Goal: Task Accomplishment & Management: Use online tool/utility

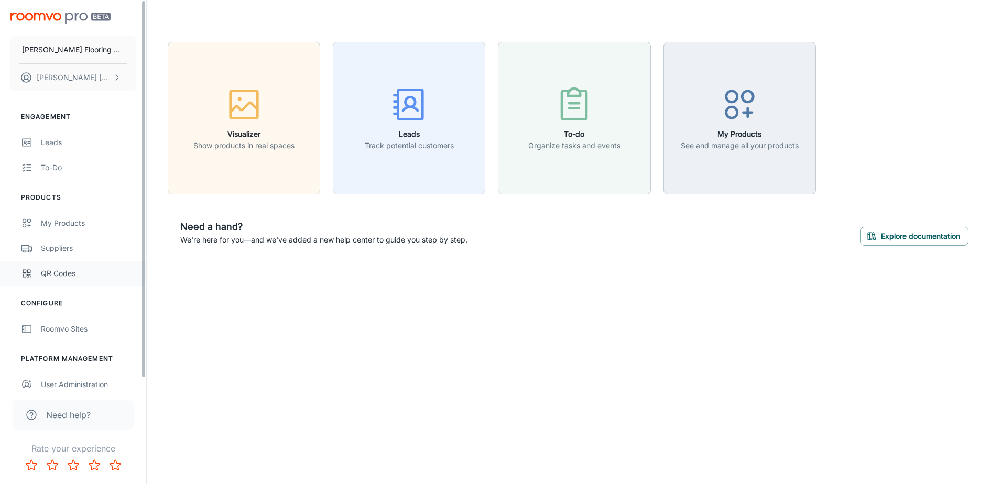
click at [50, 268] on div "QR Codes" at bounding box center [88, 274] width 95 height 12
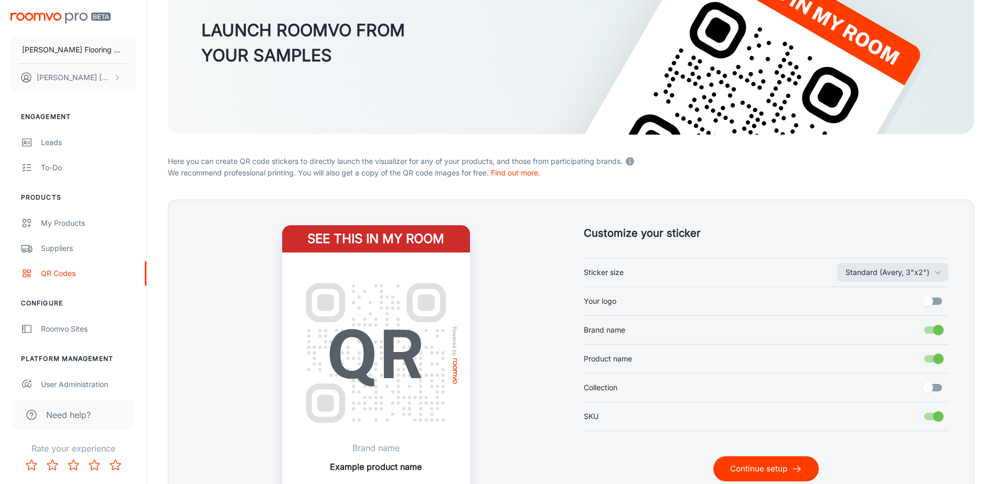
scroll to position [206, 0]
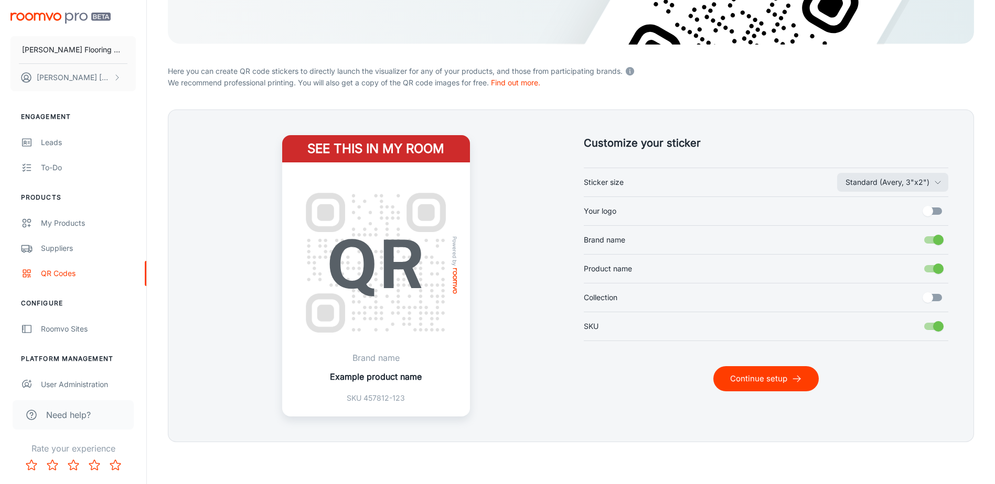
click at [781, 376] on button "Continue setup" at bounding box center [765, 378] width 105 height 25
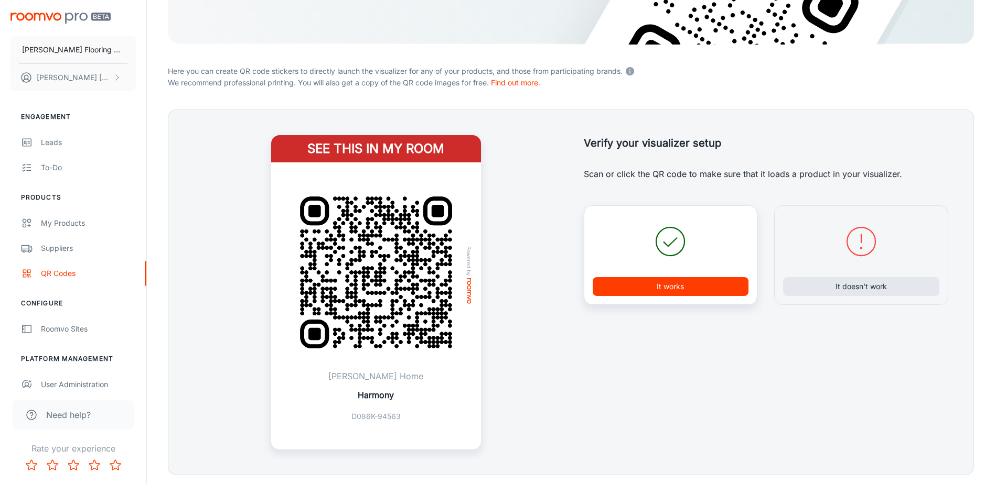
click at [672, 284] on button "It works" at bounding box center [670, 286] width 156 height 19
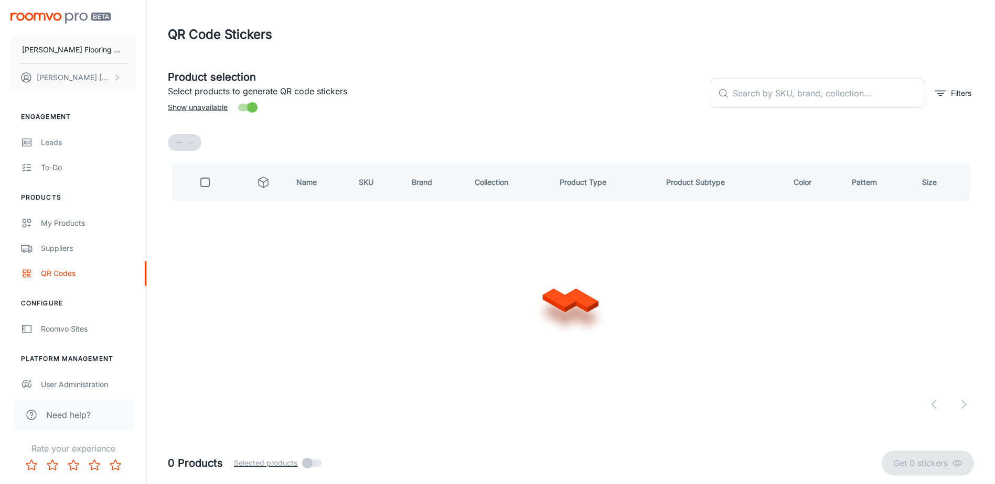
scroll to position [0, 0]
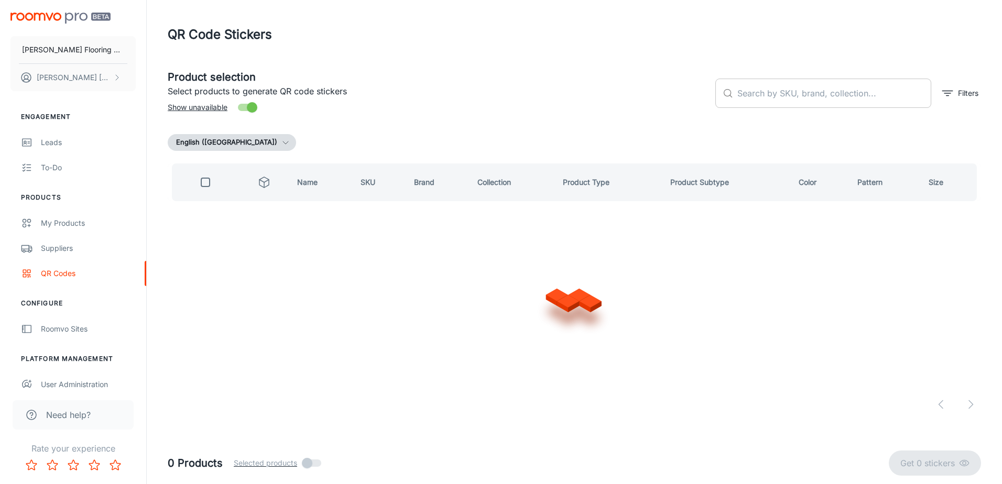
click at [774, 94] on input "text" at bounding box center [835, 93] width 194 height 29
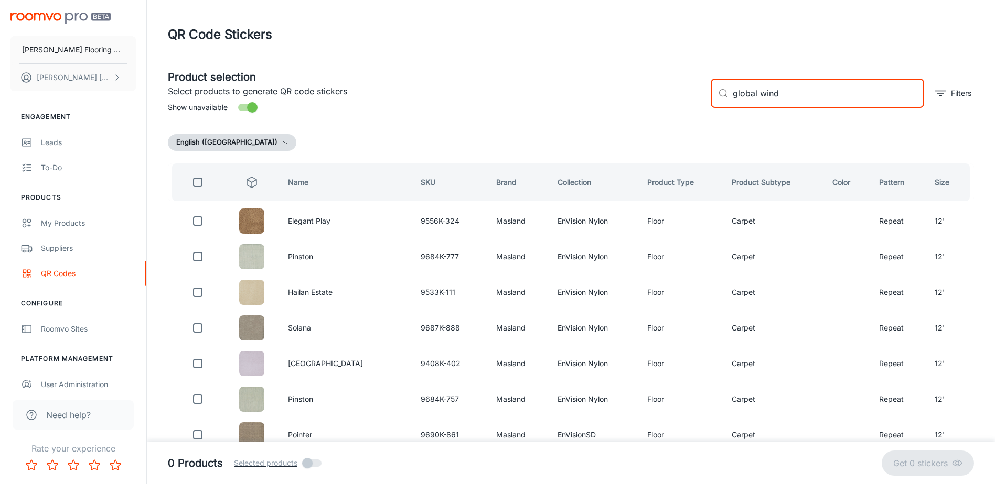
type input "global winds"
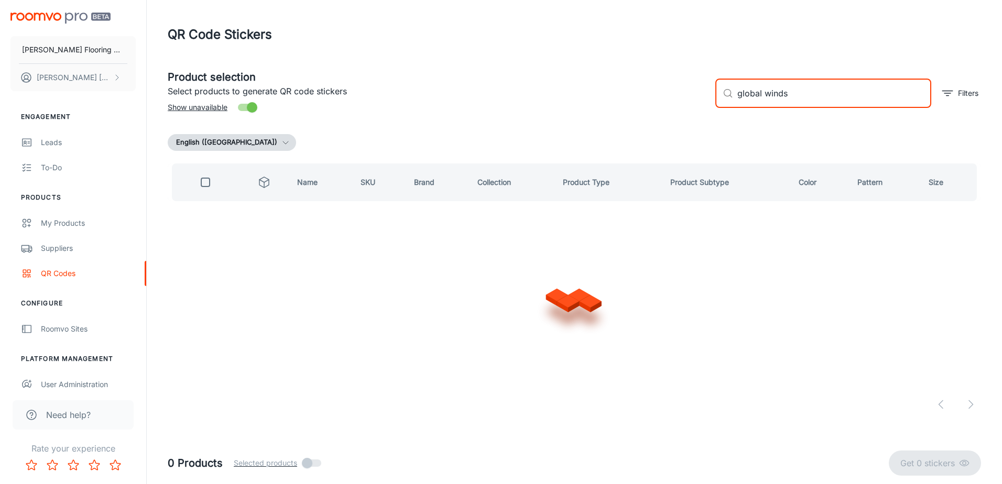
checkbox input "true"
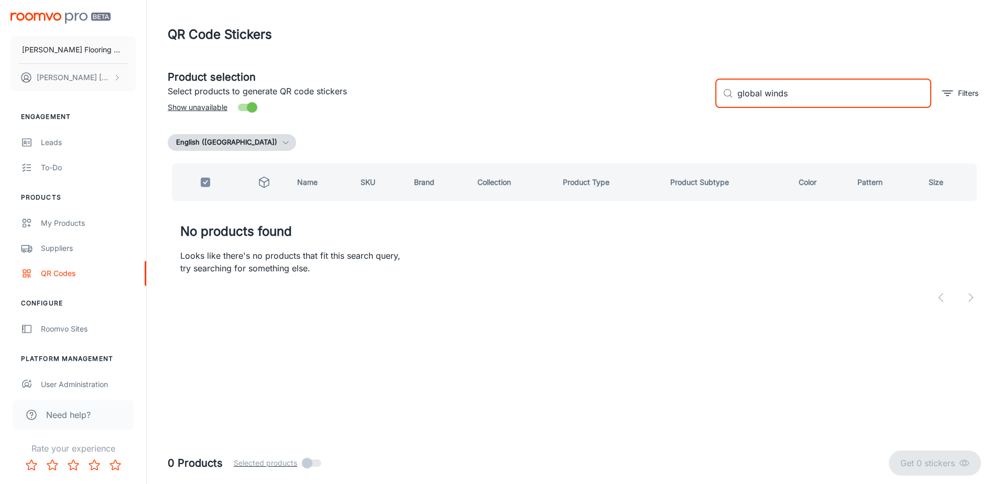
drag, startPoint x: 768, startPoint y: 103, endPoint x: 707, endPoint y: 107, distance: 60.9
click at [707, 107] on div "Product selection Select products to generate QR code stickers Show unavailable…" at bounding box center [570, 89] width 822 height 57
drag, startPoint x: 771, startPoint y: 94, endPoint x: 723, endPoint y: 104, distance: 48.7
click at [723, 104] on div "​ chateau [PERSON_NAME] ​" at bounding box center [824, 93] width 216 height 29
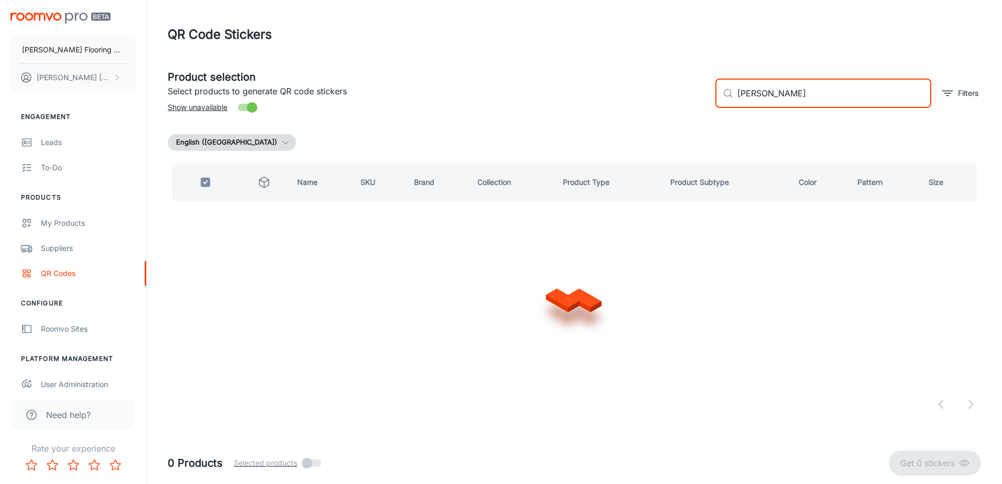
type input "[PERSON_NAME]"
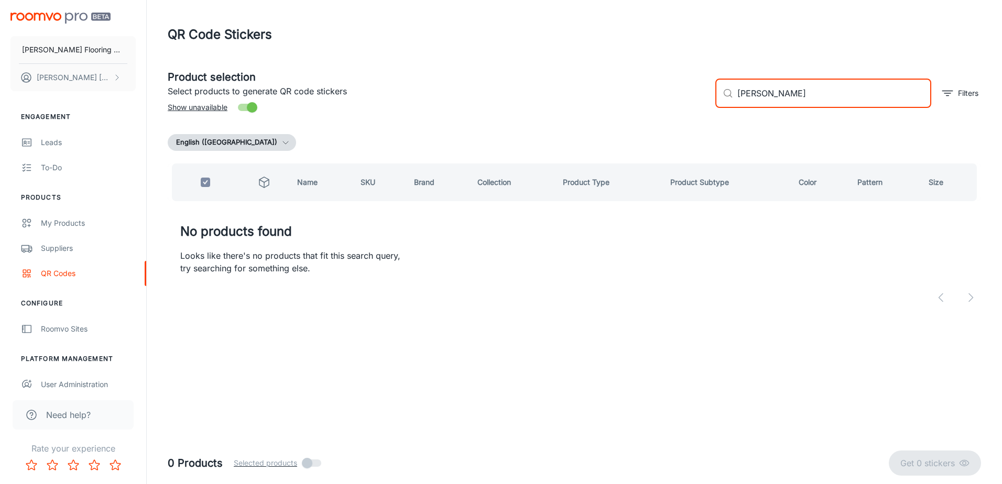
drag, startPoint x: 785, startPoint y: 93, endPoint x: 697, endPoint y: 107, distance: 89.2
click at [697, 107] on div "Product selection Select products to generate QR code stickers Show unavailable…" at bounding box center [570, 89] width 822 height 57
type input "D"
checkbox input "false"
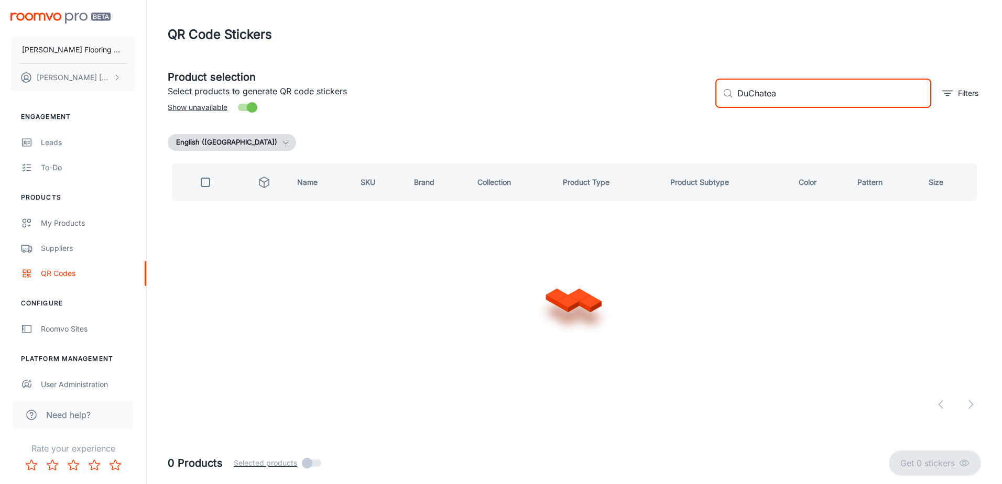
type input "[PERSON_NAME]"
checkbox input "true"
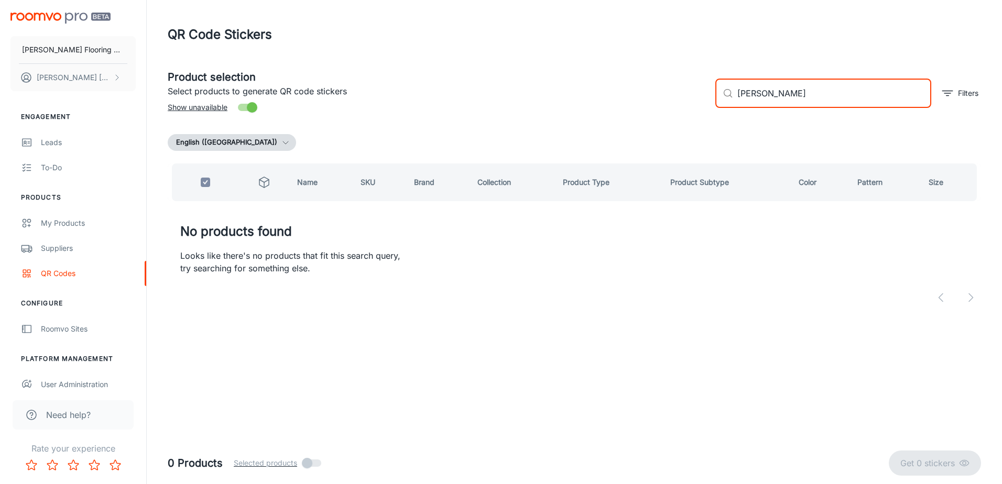
drag, startPoint x: 787, startPoint y: 92, endPoint x: 696, endPoint y: 108, distance: 92.6
click at [696, 108] on div "Product selection Select products to generate QR code stickers Show unavailable…" at bounding box center [570, 89] width 822 height 57
checkbox input "false"
